Goal: Information Seeking & Learning: Learn about a topic

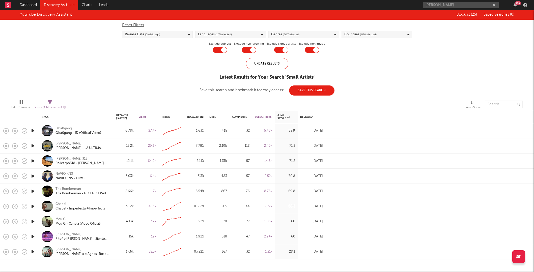
click at [32, 236] on icon "button" at bounding box center [32, 237] width 5 height 6
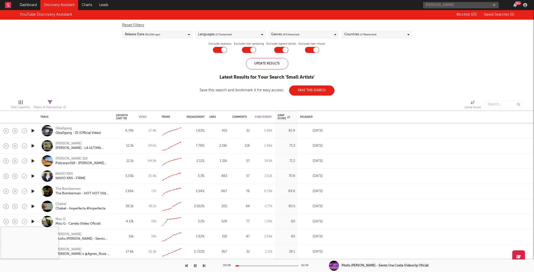
click at [246, 266] on div at bounding box center [267, 265] width 63 height 1
click at [258, 266] on div at bounding box center [267, 265] width 63 height 1
click at [272, 265] on div "01:08 02:34" at bounding box center [267, 266] width 88 height 13
click at [274, 266] on div at bounding box center [267, 265] width 63 height 1
click at [281, 266] on div at bounding box center [267, 265] width 63 height 1
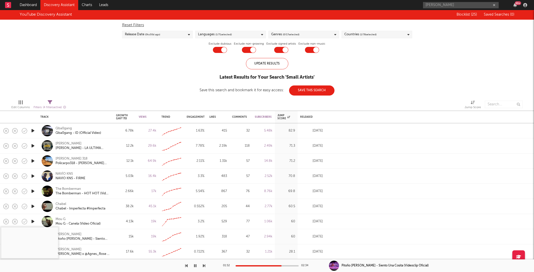
click at [197, 266] on button "button" at bounding box center [195, 266] width 5 height 13
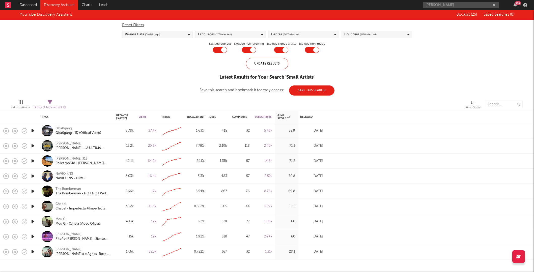
click at [33, 251] on icon "button" at bounding box center [32, 252] width 5 height 6
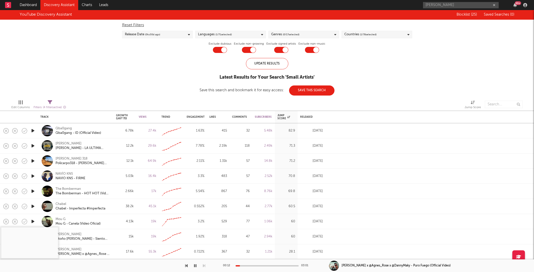
click at [245, 266] on div at bounding box center [267, 265] width 63 height 1
click at [257, 266] on div at bounding box center [267, 265] width 63 height 1
click at [174, 34] on div "Release Date ( 0 to [DATE])" at bounding box center [157, 35] width 71 height 8
click at [135, 65] on div "Last 180 Days" at bounding box center [160, 66] width 59 height 6
click at [125, 65] on input "Last 180 Days" at bounding box center [125, 66] width 0 height 6
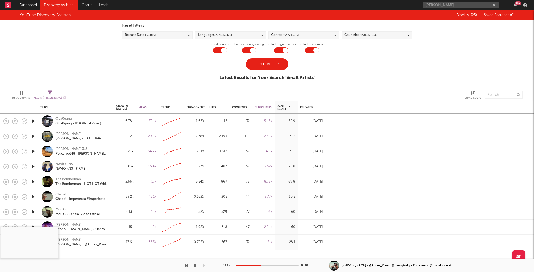
click at [269, 62] on div "Update Results" at bounding box center [267, 64] width 42 height 11
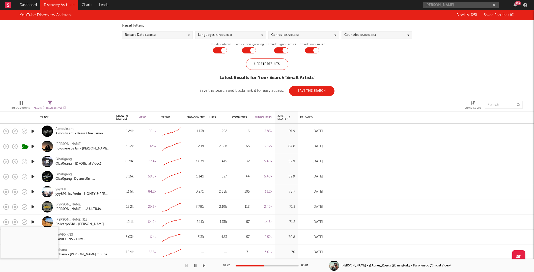
click at [32, 131] on icon "button" at bounding box center [32, 131] width 5 height 6
click at [67, 129] on div "Almouksant" at bounding box center [64, 129] width 18 height 5
click at [196, 265] on icon "button" at bounding box center [195, 266] width 3 height 4
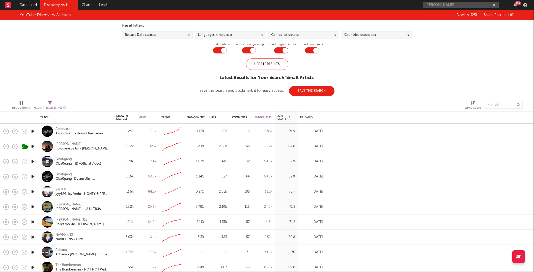
click at [65, 133] on div "Almouksant - Besos Que Sanan" at bounding box center [78, 133] width 47 height 5
drag, startPoint x: 76, startPoint y: 127, endPoint x: 51, endPoint y: 127, distance: 24.7
click at [51, 127] on div "Almouksant Almouksant - Besos Que Sanan" at bounding box center [75, 131] width 71 height 15
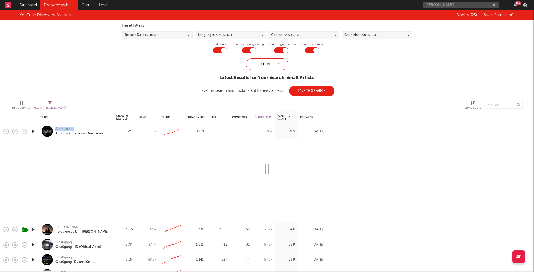
click at [61, 128] on div "Almouksant" at bounding box center [64, 129] width 18 height 5
select select "1w"
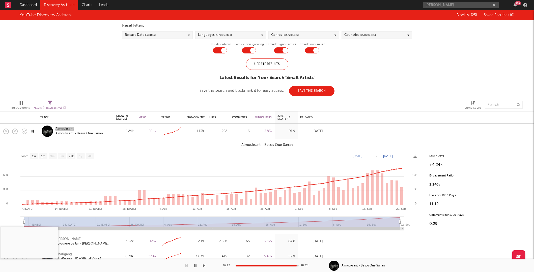
click at [196, 266] on icon "button" at bounding box center [195, 266] width 3 height 4
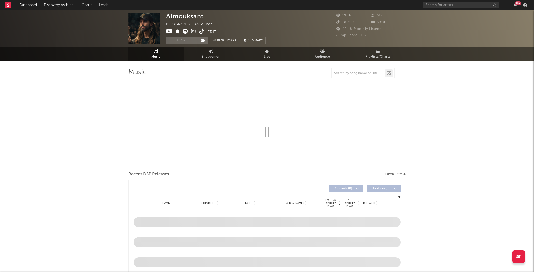
select select "1w"
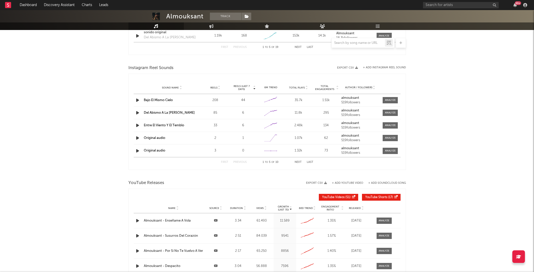
scroll to position [497, 0]
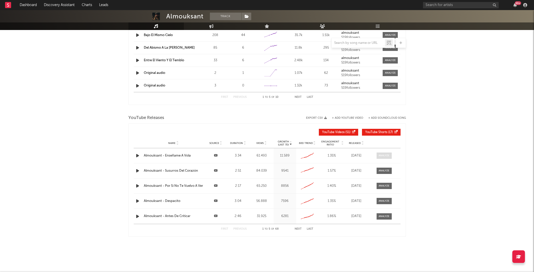
click at [382, 156] on div at bounding box center [384, 156] width 11 height 4
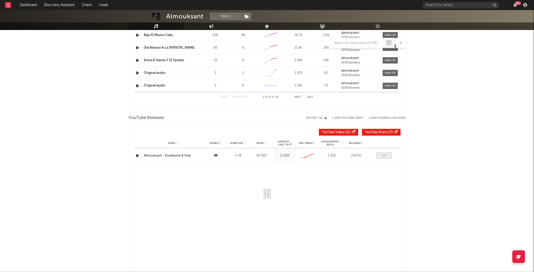
select select "3m"
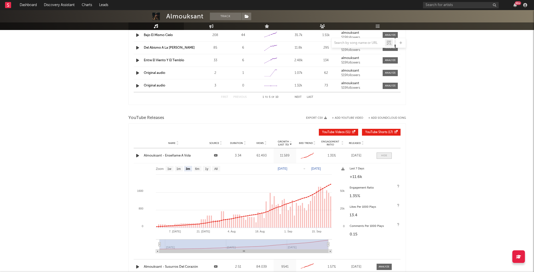
click at [382, 156] on div at bounding box center [384, 156] width 6 height 4
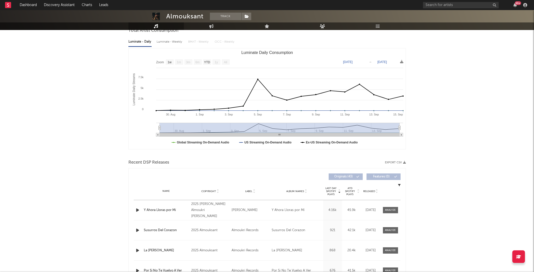
scroll to position [6, 0]
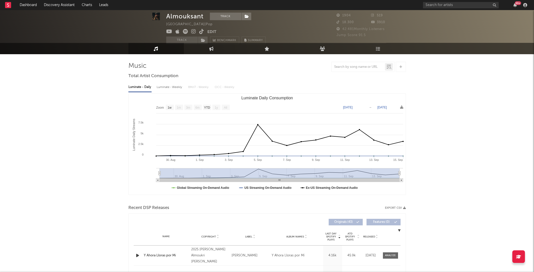
click at [182, 16] on div "Almouksant" at bounding box center [184, 17] width 37 height 8
click at [264, 32] on div "Almouksant Track Spain | Pop Edit Track Benchmark Summary" at bounding box center [215, 29] width 99 height 32
click at [193, 31] on icon at bounding box center [193, 31] width 5 height 5
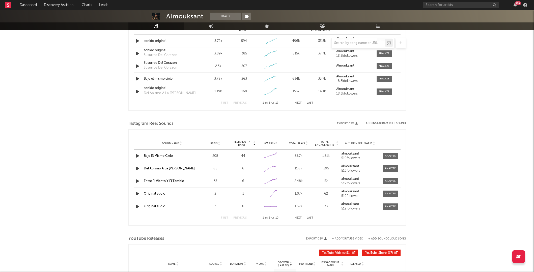
scroll to position [334, 0]
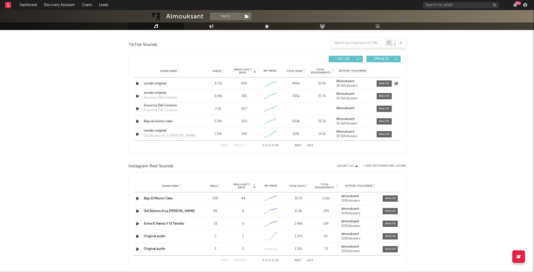
click at [136, 82] on icon "button" at bounding box center [137, 83] width 5 height 6
click at [136, 98] on icon "button" at bounding box center [137, 96] width 5 height 6
click at [137, 108] on icon "button" at bounding box center [137, 109] width 5 height 6
click at [137, 121] on icon "button" at bounding box center [137, 121] width 5 height 6
click at [137, 134] on icon "button" at bounding box center [137, 134] width 5 height 6
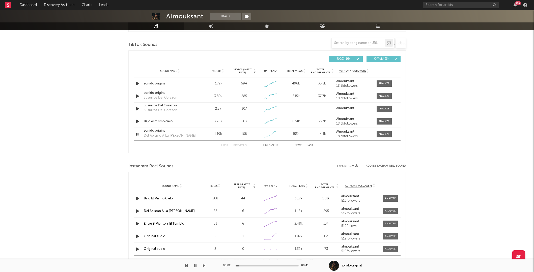
click at [297, 145] on button "Next" at bounding box center [298, 145] width 7 height 3
click at [235, 146] on button "Previous" at bounding box center [239, 145] width 13 height 3
click at [137, 134] on icon "button" at bounding box center [137, 134] width 5 height 6
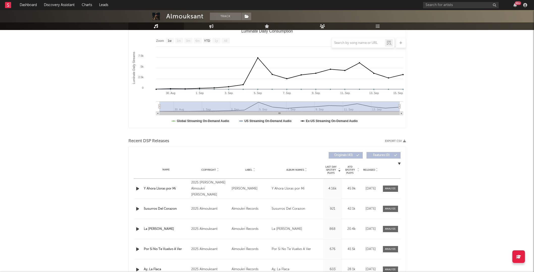
scroll to position [0, 0]
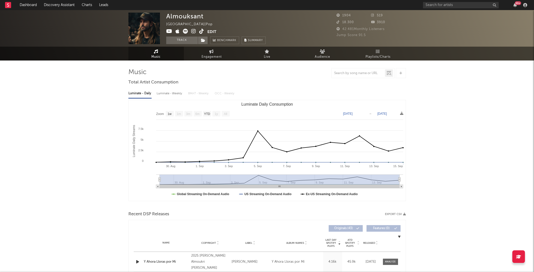
click at [169, 31] on icon at bounding box center [169, 31] width 6 height 5
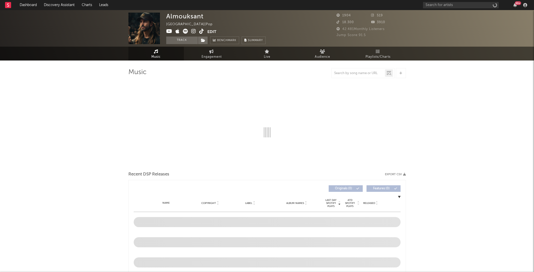
select select "1w"
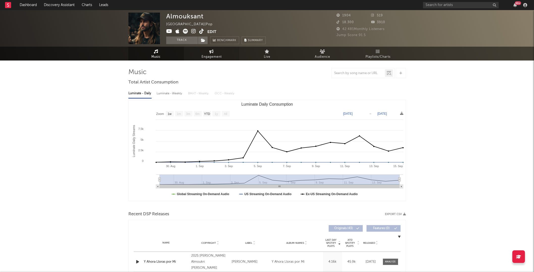
click at [211, 53] on icon at bounding box center [211, 51] width 4 height 4
select select "1w"
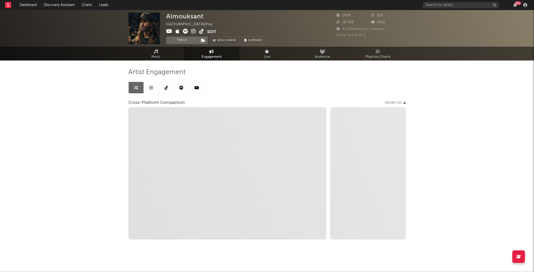
select select "1m"
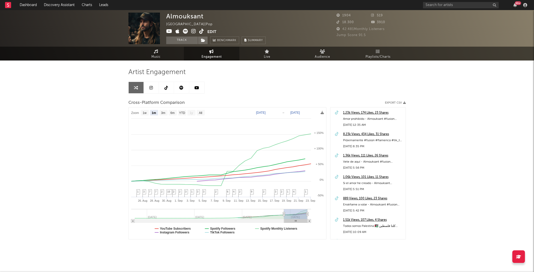
click at [169, 90] on link at bounding box center [166, 87] width 15 height 11
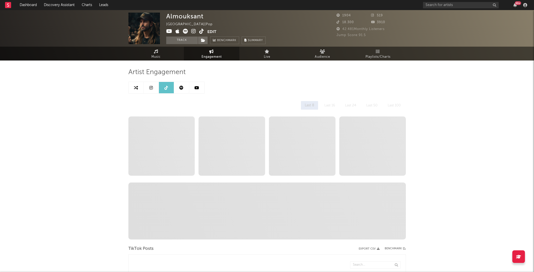
select select "1w"
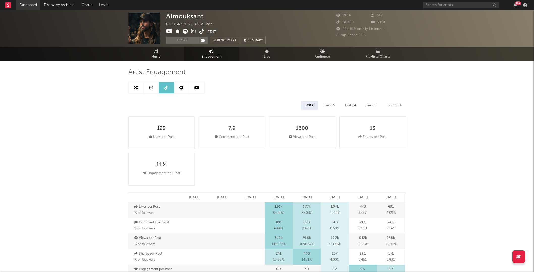
select select "1m"
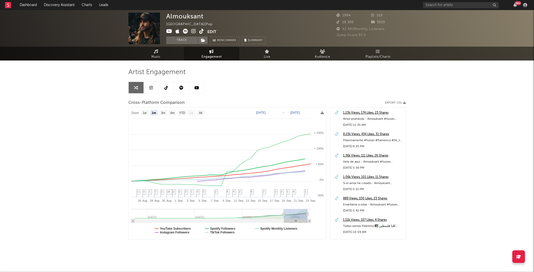
scroll to position [3, 0]
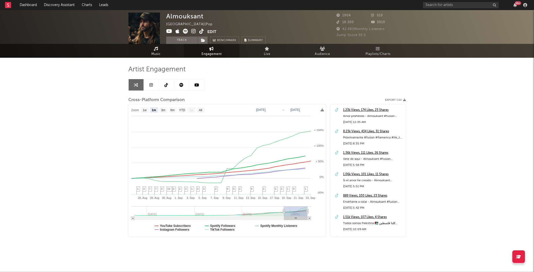
click at [156, 50] on icon at bounding box center [156, 49] width 4 height 4
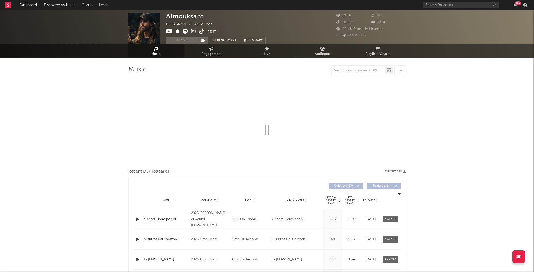
select select "1w"
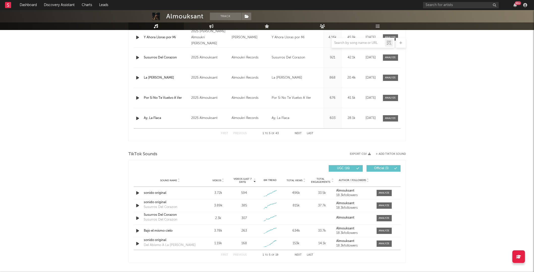
scroll to position [305, 0]
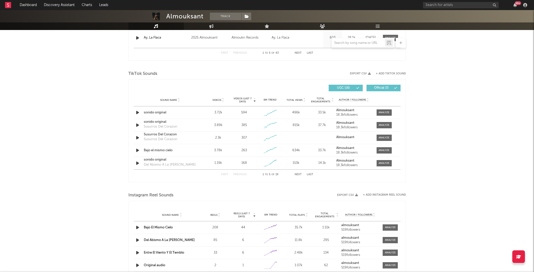
click at [241, 98] on span "Videos (last 7 days)" at bounding box center [242, 100] width 20 height 6
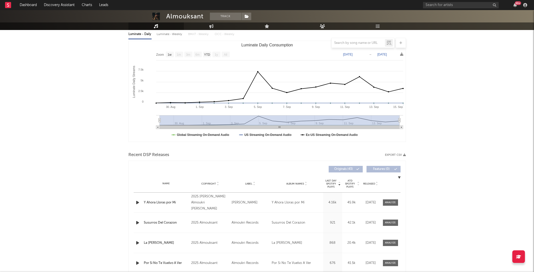
scroll to position [0, 0]
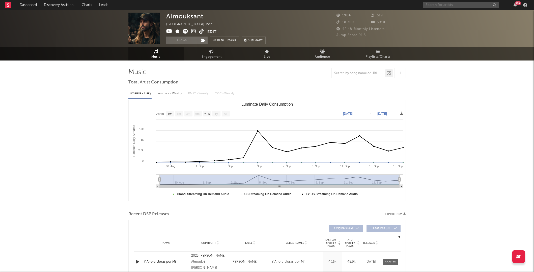
click at [438, 7] on input "text" at bounding box center [461, 5] width 76 height 6
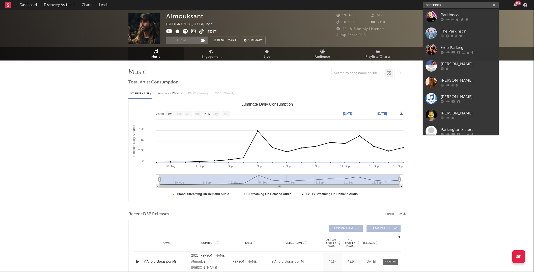
type input "parkineos"
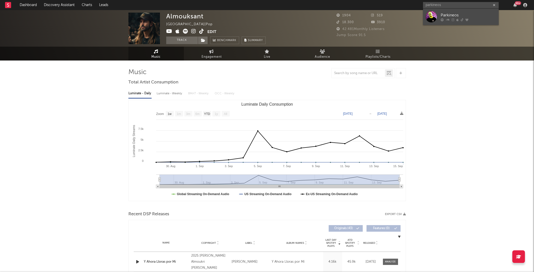
click at [446, 13] on div "Parkineos" at bounding box center [468, 15] width 55 height 6
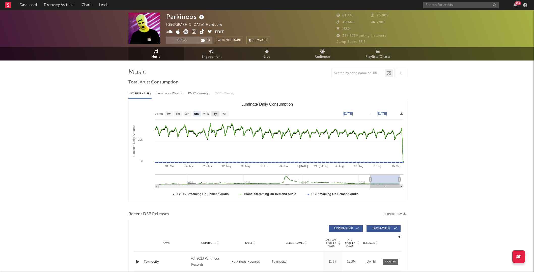
click at [216, 113] on text "1y" at bounding box center [215, 114] width 3 height 4
select select "1y"
type input "2024-09-20"
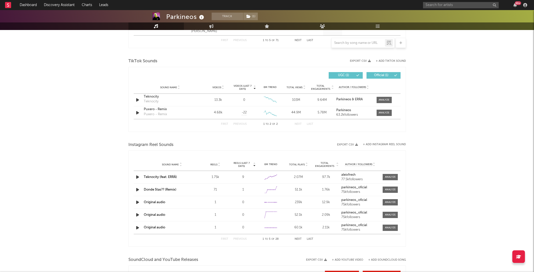
scroll to position [329, 0]
